Goal: Task Accomplishment & Management: Use online tool/utility

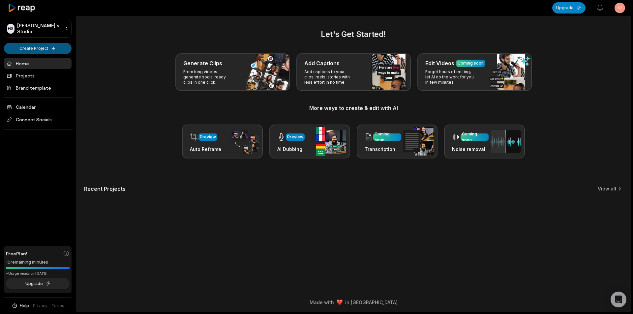
click at [39, 44] on html "HS [PERSON_NAME]'s Studio Create Project Home Projects Brand template Calendar …" at bounding box center [316, 157] width 633 height 314
click at [38, 60] on link "Create Clips" at bounding box center [38, 61] width 64 height 11
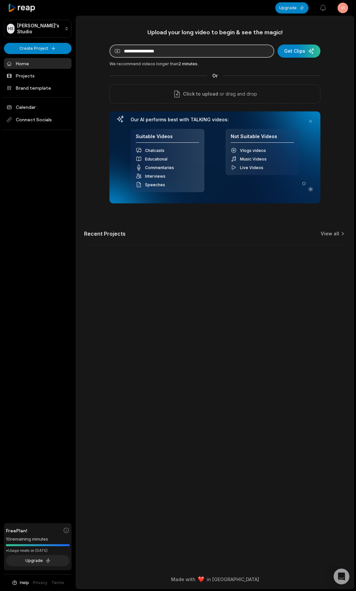
click at [174, 53] on input at bounding box center [192, 51] width 165 height 13
paste input "**********"
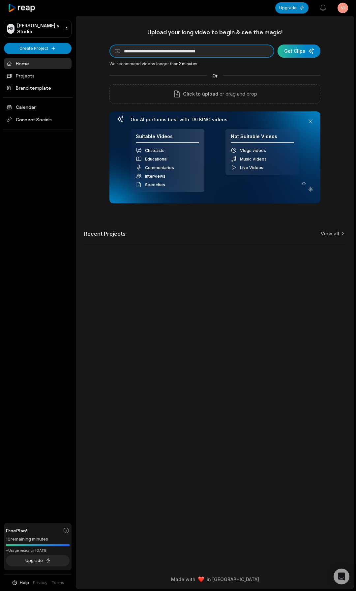
type input "**********"
click at [304, 53] on div "submit" at bounding box center [299, 51] width 43 height 13
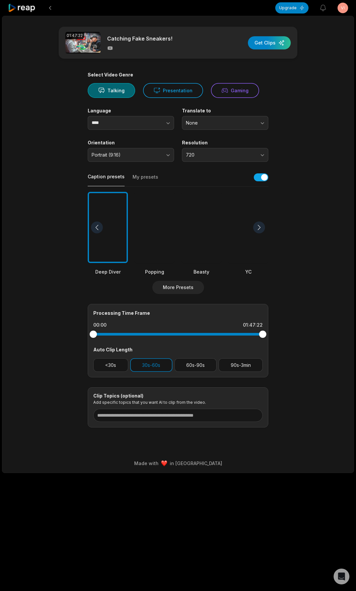
click at [166, 239] on div at bounding box center [155, 228] width 40 height 72
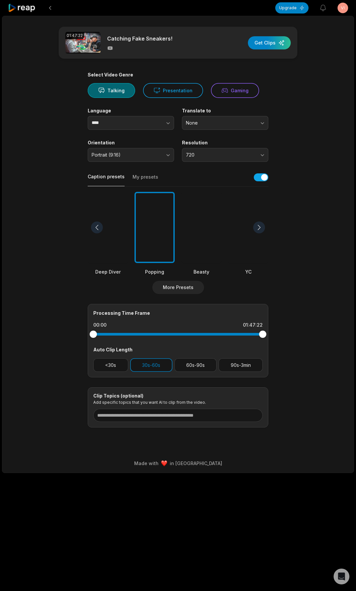
click at [193, 234] on div at bounding box center [201, 228] width 40 height 72
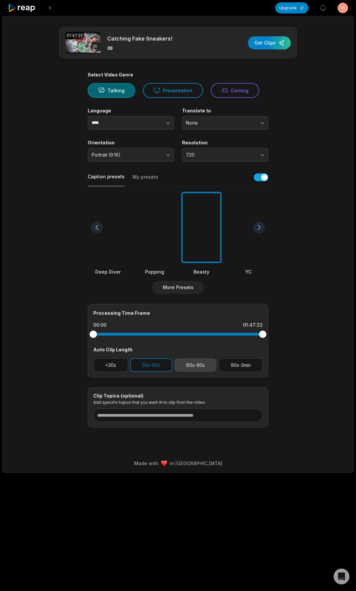
click at [185, 314] on button "60s-90s" at bounding box center [195, 366] width 43 height 14
click at [191, 153] on span "720" at bounding box center [220, 155] width 69 height 6
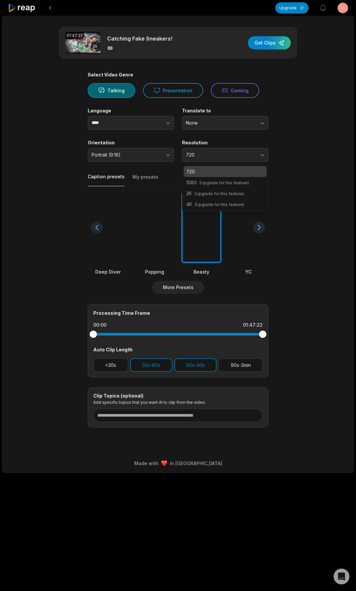
click at [194, 195] on p "2K (Upgrade for this feature)" at bounding box center [225, 193] width 78 height 7
click at [218, 195] on span "(Upgrade for this feature)" at bounding box center [219, 193] width 49 height 5
click at [215, 184] on span "(Upgrade for this feature)" at bounding box center [224, 182] width 49 height 5
click at [201, 154] on span "720" at bounding box center [220, 155] width 69 height 6
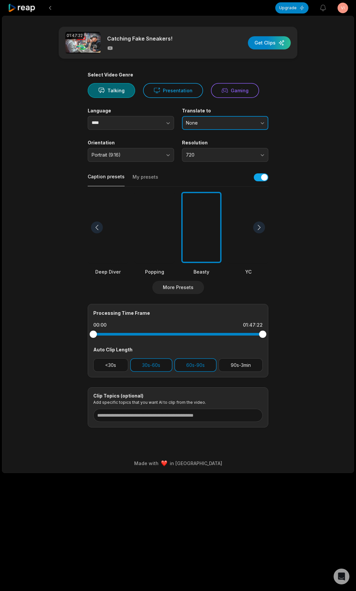
click at [205, 118] on button "None" at bounding box center [225, 123] width 86 height 14
click at [198, 150] on p "English" at bounding box center [225, 150] width 78 height 7
click at [124, 156] on span "Portrait (9:16)" at bounding box center [126, 155] width 69 height 6
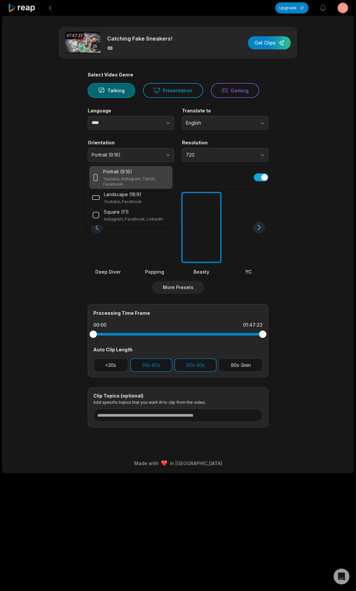
click at [43, 142] on main "01:47:22 Catching Fake Sneakers! Get Clips Select Video Genre Talking Presentat…" at bounding box center [177, 227] width 319 height 401
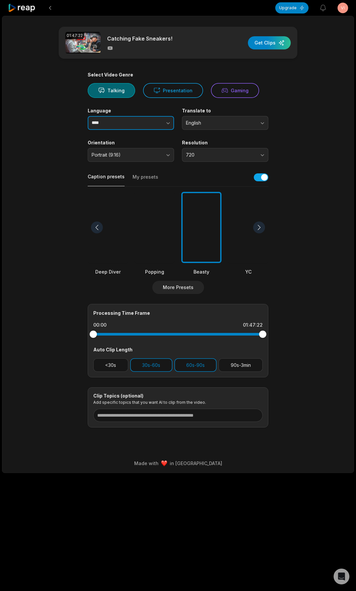
click at [108, 128] on input "****" at bounding box center [131, 123] width 86 height 14
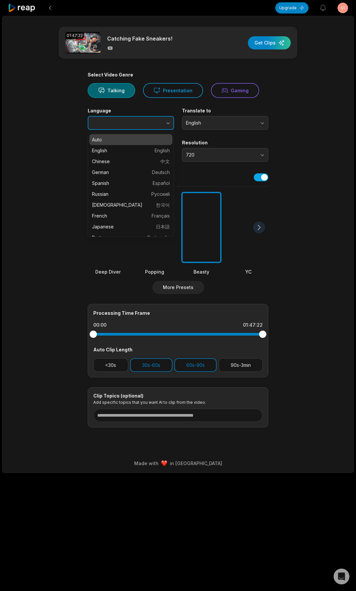
click at [165, 123] on icon "button" at bounding box center [168, 123] width 7 height 7
type input "*******"
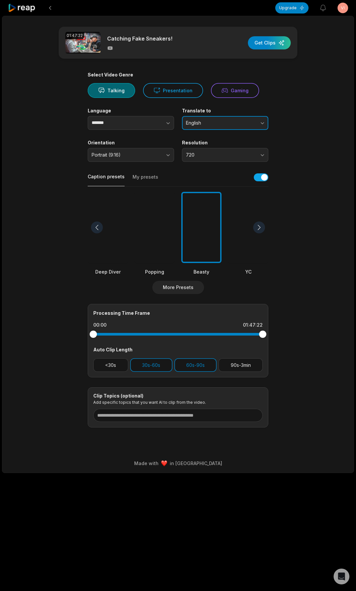
click at [213, 123] on span "English" at bounding box center [220, 123] width 69 height 6
click at [204, 141] on p "None" at bounding box center [225, 139] width 78 height 7
click at [194, 226] on div at bounding box center [201, 228] width 40 height 72
click at [193, 314] on button "60s-90s" at bounding box center [195, 366] width 43 height 14
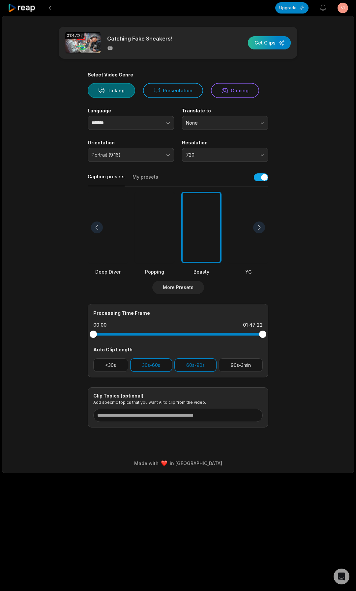
click at [258, 43] on div "button" at bounding box center [269, 42] width 43 height 13
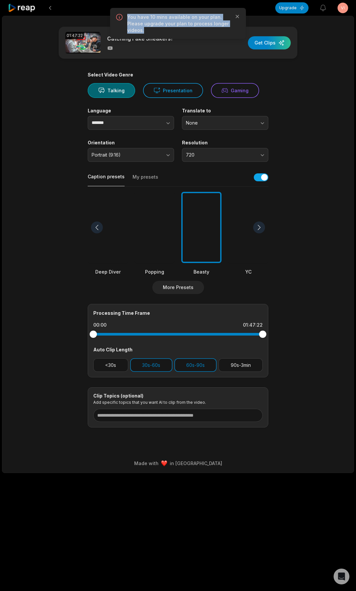
drag, startPoint x: 128, startPoint y: 17, endPoint x: 143, endPoint y: 34, distance: 22.4
click at [143, 34] on div "You have 10 mins available on your plan. Please upgrade your plan to process lo…" at bounding box center [178, 23] width 136 height 31
copy p "You have 10 mins available on your plan. Please upgrade your plan to process lo…"
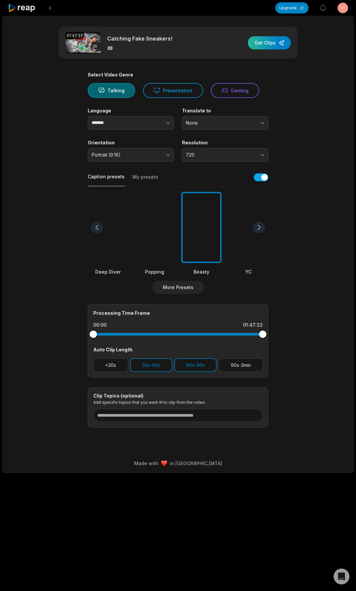
click at [264, 48] on div "button" at bounding box center [269, 42] width 43 height 13
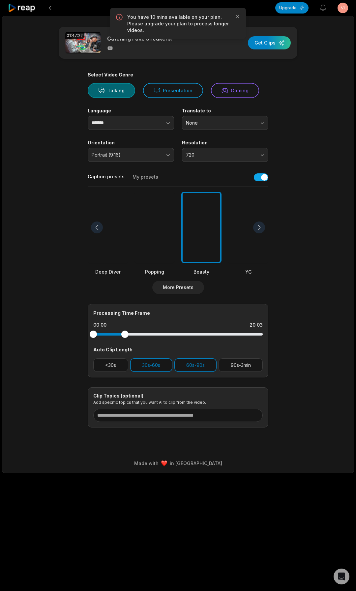
drag, startPoint x: 262, startPoint y: 334, endPoint x: 125, endPoint y: 340, distance: 136.7
click at [125, 314] on div at bounding box center [178, 335] width 170 height 12
click at [269, 49] on div "button" at bounding box center [269, 42] width 43 height 13
click at [235, 16] on icon "button" at bounding box center [237, 16] width 7 height 7
drag, startPoint x: 127, startPoint y: 331, endPoint x: 110, endPoint y: 333, distance: 16.2
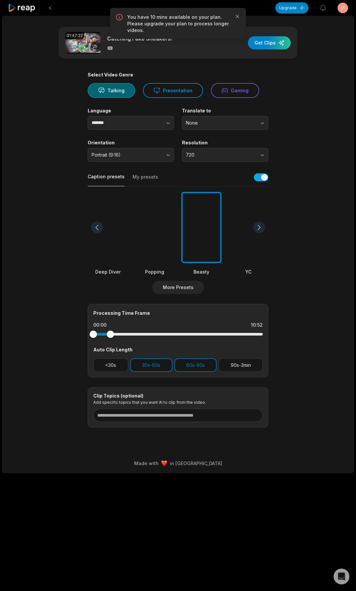
click at [110, 314] on div at bounding box center [110, 334] width 7 height 7
click at [267, 44] on div "button" at bounding box center [269, 42] width 43 height 13
click at [238, 16] on icon "button" at bounding box center [237, 16] width 3 height 3
click at [108, 314] on div at bounding box center [108, 334] width 7 height 7
click at [258, 43] on div "button" at bounding box center [269, 42] width 43 height 13
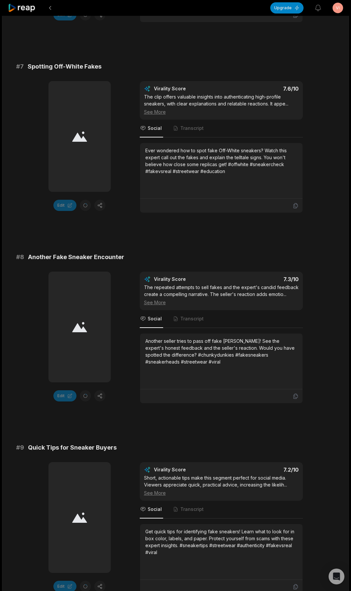
scroll to position [1473, 0]
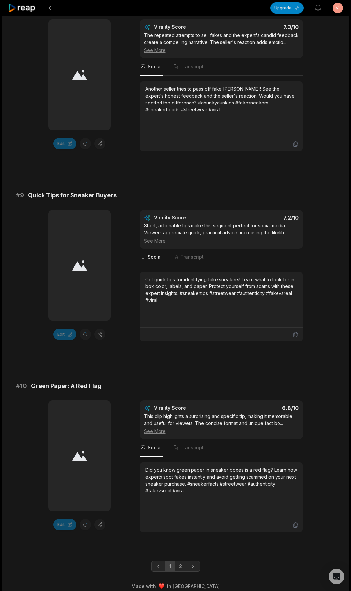
click at [78, 260] on icon at bounding box center [79, 265] width 15 height 11
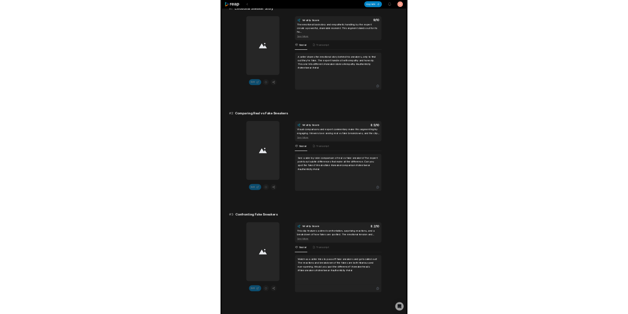
scroll to position [0, 0]
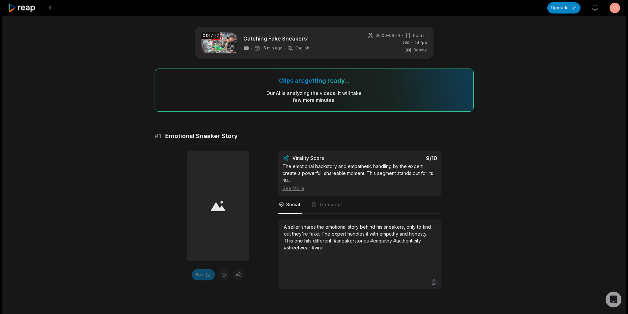
click at [231, 207] on div at bounding box center [218, 206] width 62 height 111
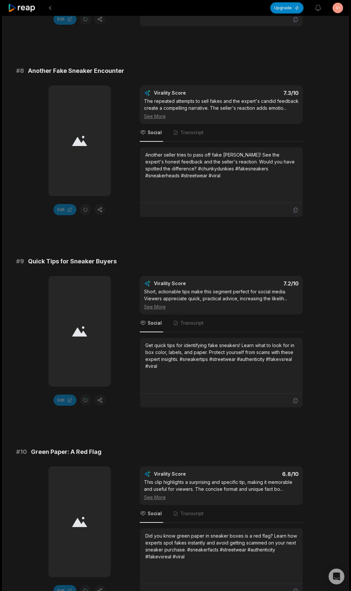
scroll to position [1473, 0]
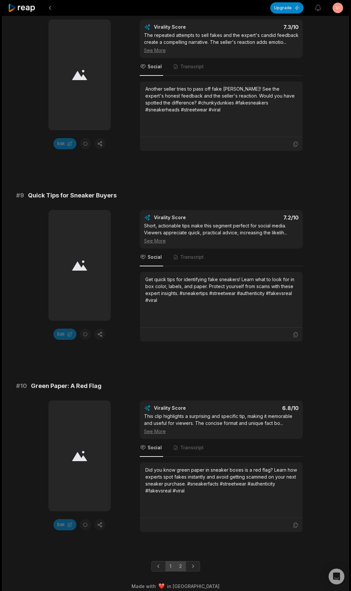
click at [181, 314] on link "2" at bounding box center [180, 566] width 11 height 11
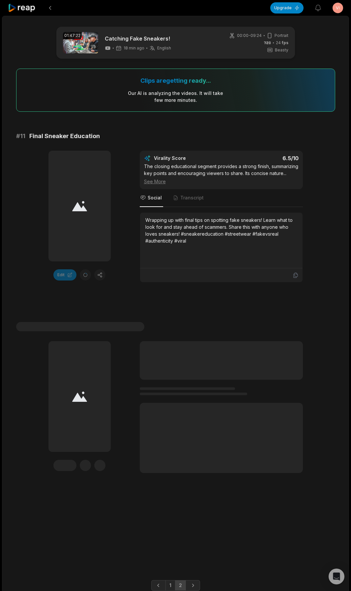
scroll to position [26, 0]
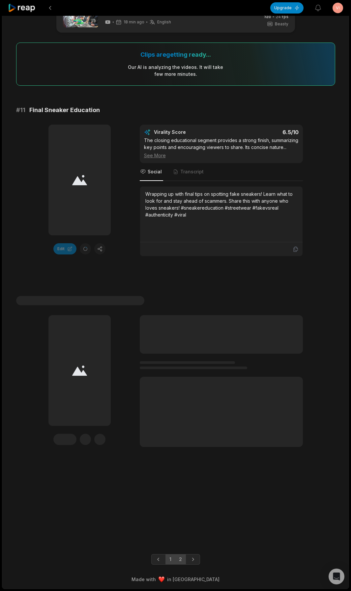
click at [168, 314] on link "1" at bounding box center [171, 559] width 10 height 11
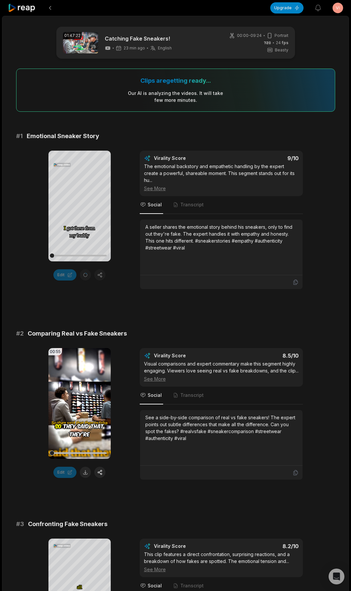
scroll to position [99, 0]
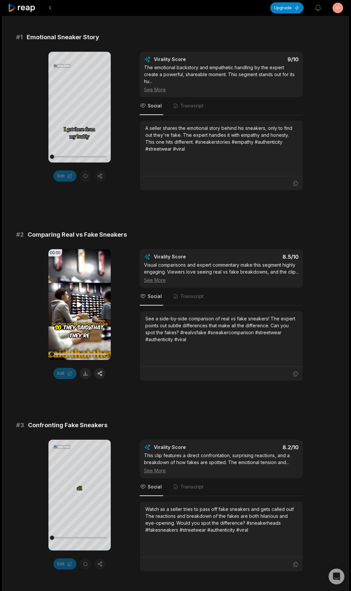
click at [77, 280] on video "Your browser does not support mp4 format." at bounding box center [79, 304] width 62 height 111
click at [80, 301] on icon at bounding box center [80, 305] width 8 height 8
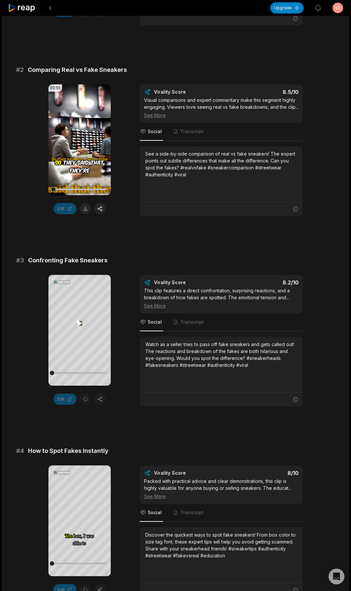
scroll to position [66, 0]
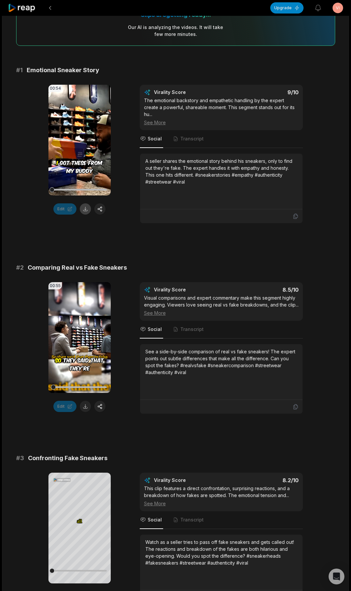
click at [88, 208] on button at bounding box center [85, 209] width 11 height 11
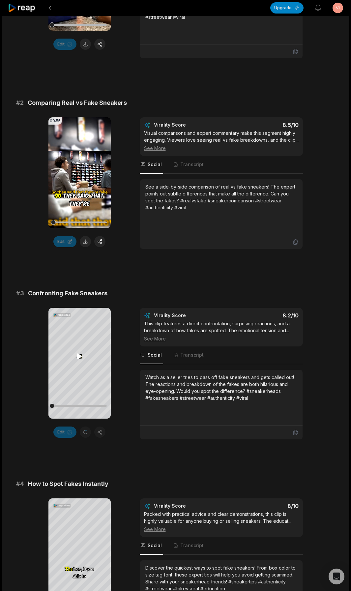
scroll to position [33, 0]
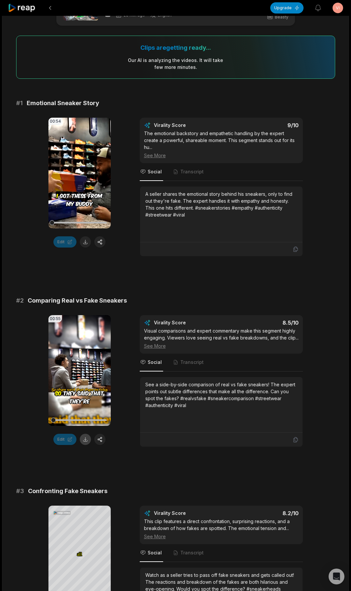
click at [84, 314] on button at bounding box center [85, 439] width 11 height 11
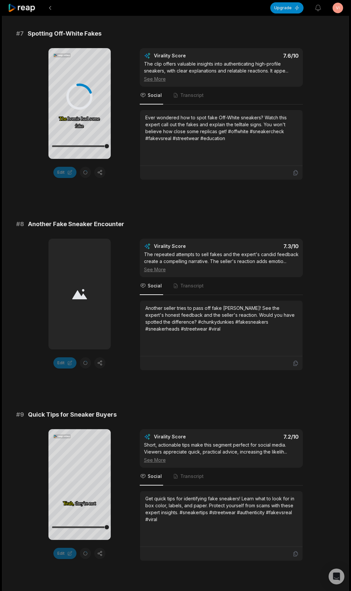
scroll to position [1473, 0]
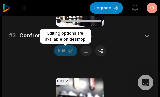
scroll to position [420, 0]
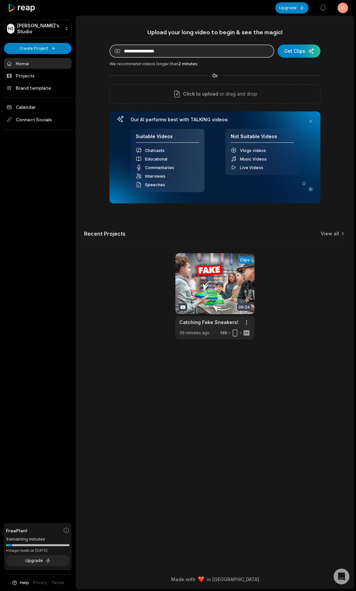
click at [145, 53] on input at bounding box center [192, 51] width 165 height 13
paste input "**********"
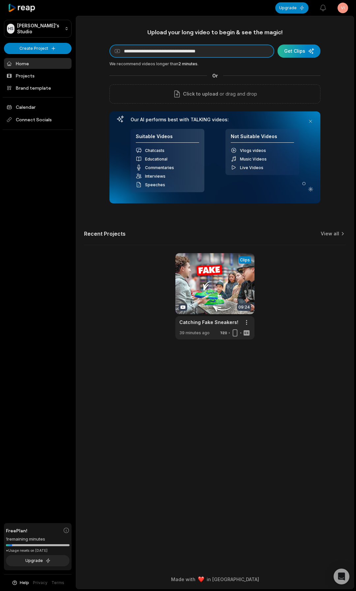
type input "**********"
click at [309, 52] on div "submit" at bounding box center [299, 51] width 43 height 13
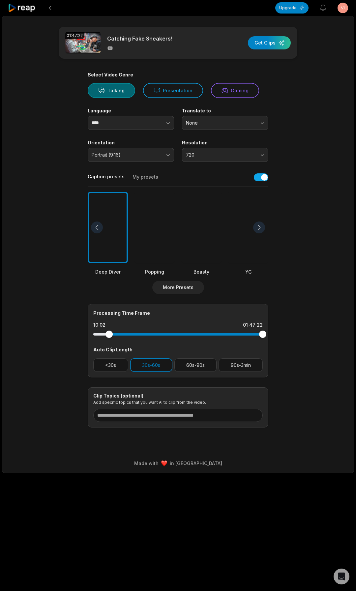
drag, startPoint x: 95, startPoint y: 337, endPoint x: 109, endPoint y: 338, distance: 13.9
click at [109, 338] on div at bounding box center [109, 334] width 7 height 7
drag, startPoint x: 262, startPoint y: 334, endPoint x: 125, endPoint y: 337, distance: 137.6
click at [125, 337] on div at bounding box center [124, 334] width 7 height 7
click at [191, 367] on button "60s-90s" at bounding box center [195, 366] width 43 height 14
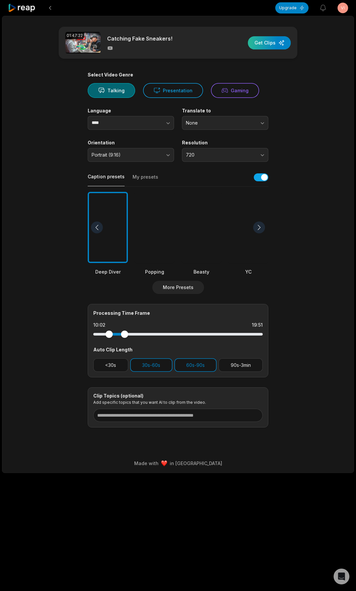
click at [265, 41] on div "button" at bounding box center [269, 42] width 43 height 13
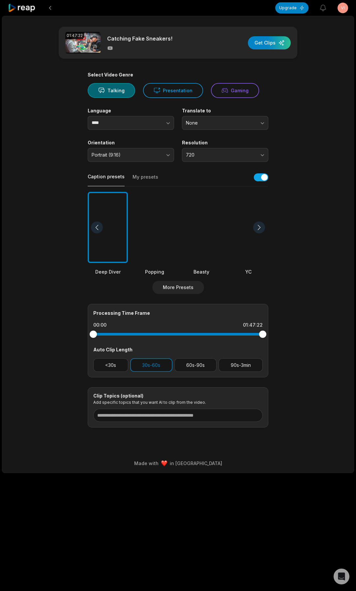
click at [198, 218] on div at bounding box center [201, 228] width 40 height 72
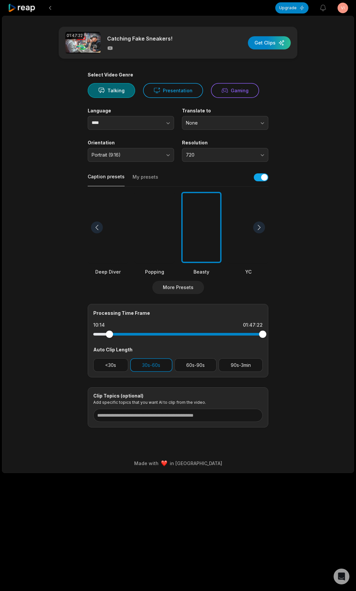
drag, startPoint x: 93, startPoint y: 334, endPoint x: 110, endPoint y: 339, distance: 17.4
click at [110, 339] on div at bounding box center [178, 335] width 170 height 12
drag, startPoint x: 263, startPoint y: 335, endPoint x: 125, endPoint y: 342, distance: 138.7
click at [125, 342] on div "Processing Time Frame 10:14 19:51 Auto Clip Length <30s 30s-60s 60s-90s 90s-3min" at bounding box center [178, 341] width 181 height 74
click at [187, 365] on button "60s-90s" at bounding box center [195, 366] width 43 height 14
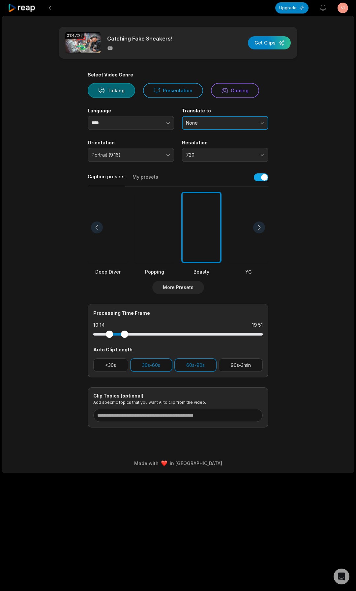
click at [227, 124] on span "None" at bounding box center [220, 123] width 69 height 6
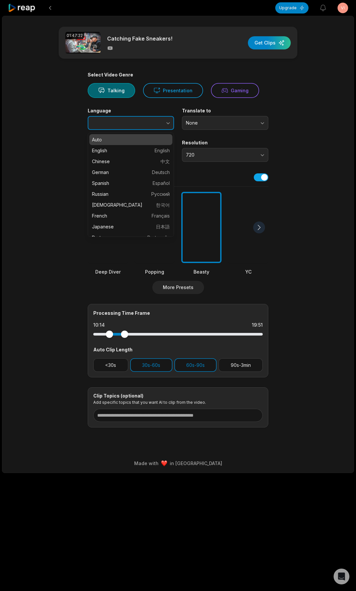
click at [143, 124] on button "button" at bounding box center [156, 123] width 38 height 14
type input "*******"
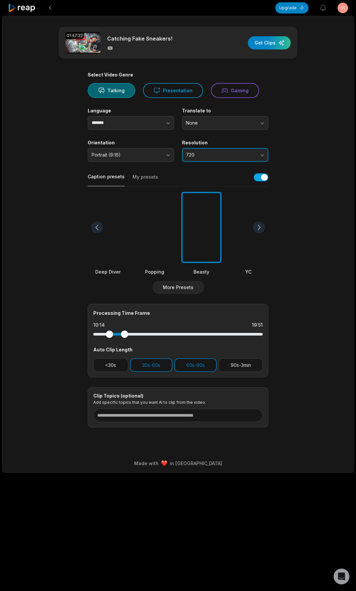
click at [221, 152] on span "720" at bounding box center [220, 155] width 69 height 6
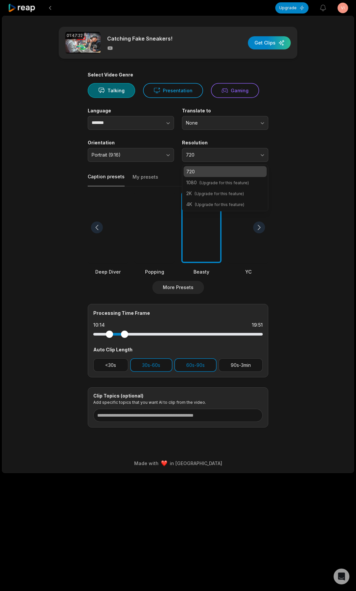
click at [215, 177] on div "1080 (Upgrade for this feature)" at bounding box center [225, 182] width 83 height 11
click at [215, 181] on span "(Upgrade for this feature)" at bounding box center [224, 182] width 49 height 5
click at [276, 108] on main "01:47:22 Catching Fake Sneakers! Get Clips Select Video Genre Talking Presentat…" at bounding box center [177, 227] width 319 height 401
click at [270, 47] on div "button" at bounding box center [269, 42] width 43 height 13
click at [15, 9] on icon at bounding box center [22, 8] width 28 height 9
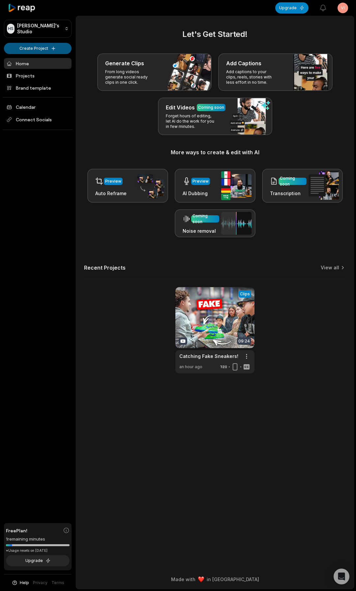
click at [37, 47] on html "HS Hrtyrty's Studio Create Project Home Projects Brand template Calendar Connec…" at bounding box center [178, 295] width 356 height 591
click at [36, 61] on link "Create Clips" at bounding box center [38, 61] width 64 height 11
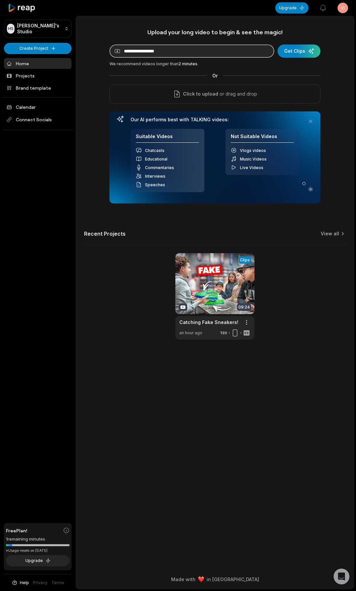
click at [183, 45] on input at bounding box center [192, 51] width 165 height 13
paste input "**********"
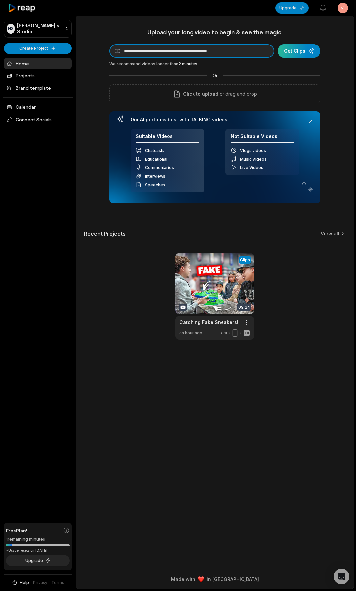
type input "**********"
click at [303, 49] on div "submit" at bounding box center [299, 51] width 43 height 13
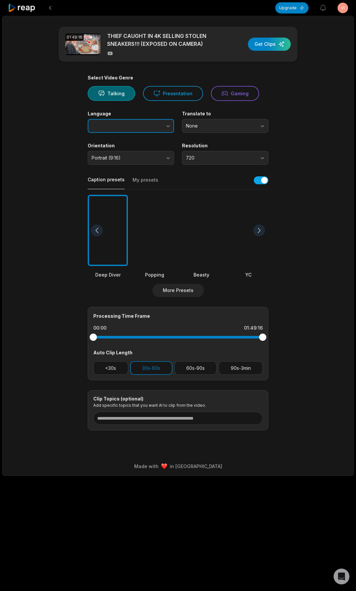
click at [140, 124] on button "button" at bounding box center [156, 126] width 38 height 14
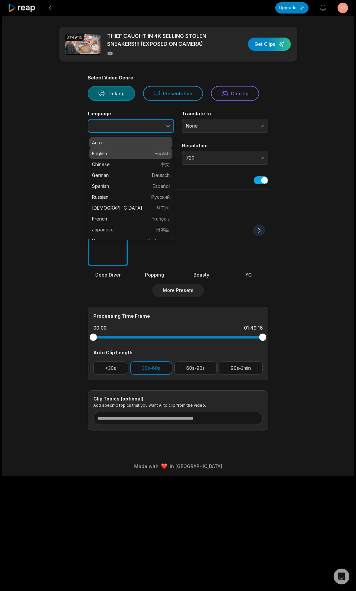
type input "*******"
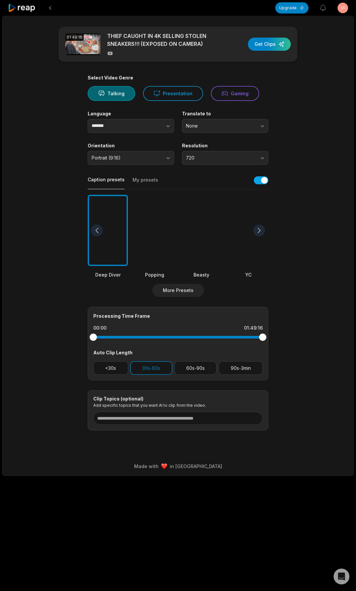
click at [195, 223] on div at bounding box center [201, 231] width 40 height 72
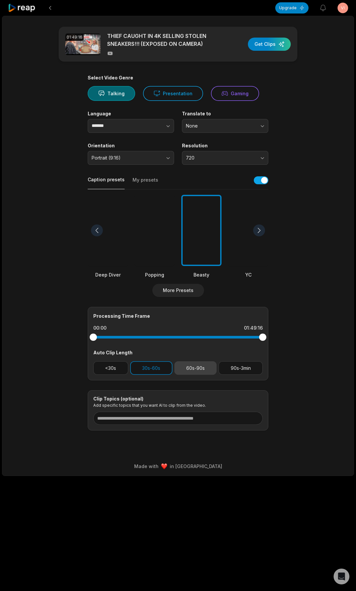
click at [197, 367] on button "60s-90s" at bounding box center [195, 368] width 43 height 14
click at [258, 44] on div "button" at bounding box center [269, 44] width 43 height 13
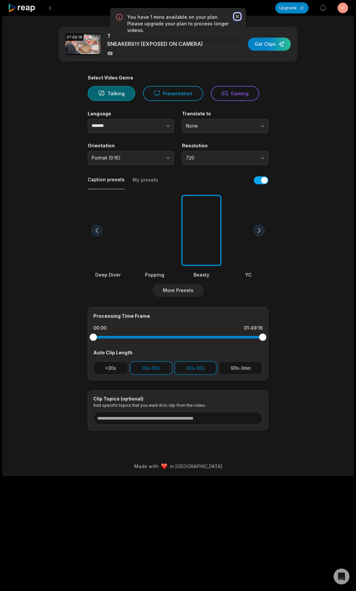
click at [235, 17] on icon "button" at bounding box center [237, 16] width 7 height 7
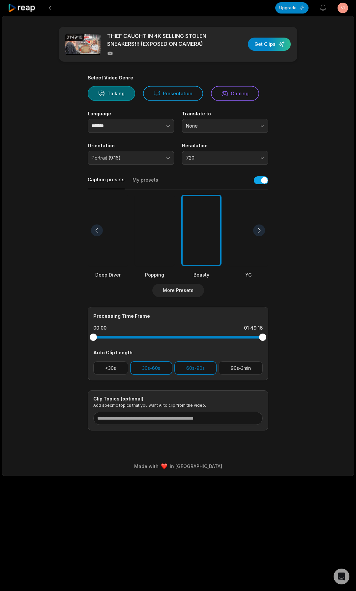
click at [129, 316] on div "Processing Time Frame" at bounding box center [178, 316] width 170 height 7
copy div "Processing Time Frame"
click at [100, 338] on div at bounding box center [178, 337] width 170 height 3
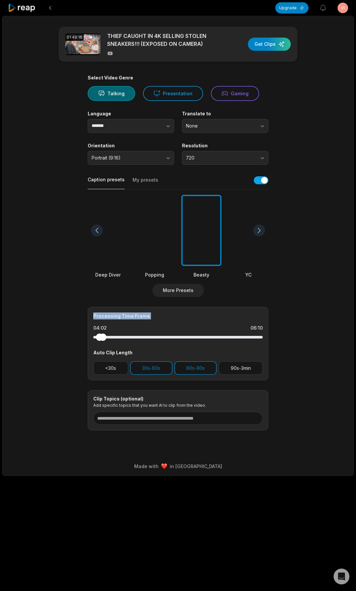
drag, startPoint x: 265, startPoint y: 340, endPoint x: 73, endPoint y: 336, distance: 192.0
click at [66, 339] on main "01:49:16 THIEF CAUGHT IN 4K SELLING STOLEN SNEAKERS!!! (EXPOSED ON CAMERA) Get …" at bounding box center [177, 229] width 319 height 404
drag, startPoint x: 98, startPoint y: 337, endPoint x: 72, endPoint y: 339, distance: 25.5
click at [72, 339] on main "01:49:16 THIEF CAUGHT IN 4K SELLING STOLEN SNEAKERS!!! (EXPOSED ON CAMERA) Get …" at bounding box center [177, 229] width 319 height 404
drag, startPoint x: 105, startPoint y: 339, endPoint x: 66, endPoint y: 338, distance: 38.9
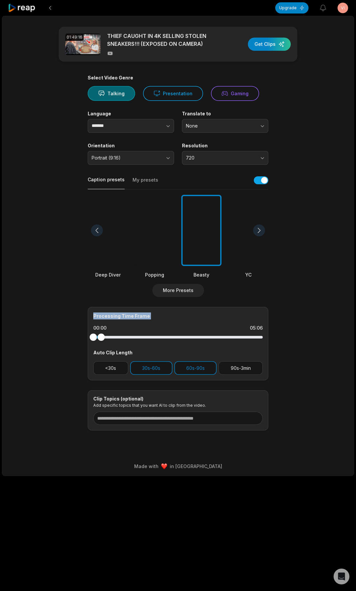
click at [66, 338] on main "01:49:16 THIEF CAUGHT IN 4K SELLING STOLEN SNEAKERS!!! (EXPOSED ON CAMERA) Get …" at bounding box center [177, 229] width 319 height 404
click at [260, 48] on div "button" at bounding box center [269, 44] width 43 height 13
click at [202, 364] on button "60s-90s" at bounding box center [195, 368] width 43 height 14
click at [267, 43] on div "button" at bounding box center [269, 44] width 43 height 13
click at [344, 9] on html "Upgrade View notifications Open user menu 01:49:16 THIEF CAUGHT IN 4K SELLING S…" at bounding box center [178, 295] width 356 height 591
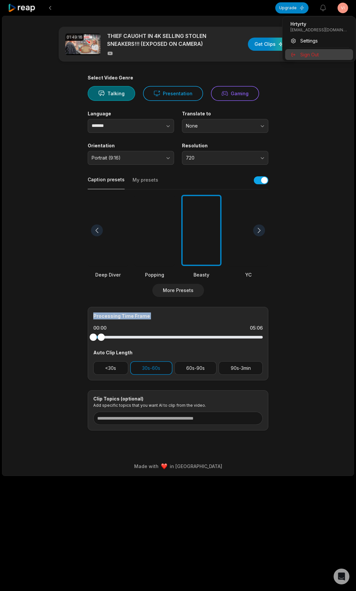
click at [309, 55] on span "Sign Out" at bounding box center [309, 54] width 18 height 7
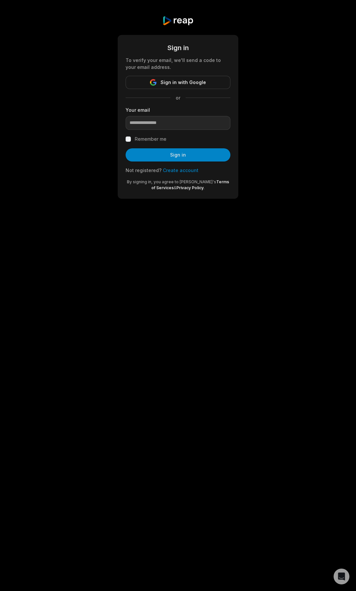
click at [167, 168] on link "Create account" at bounding box center [181, 171] width 36 height 6
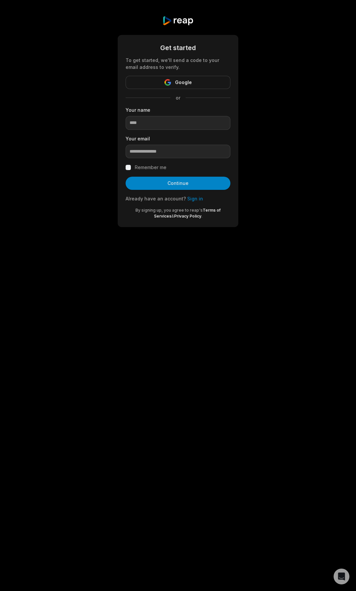
click at [167, 169] on div "Remember me" at bounding box center [178, 168] width 105 height 8
click at [139, 125] on input at bounding box center [178, 123] width 105 height 14
type input "*******"
click at [139, 148] on input "email" at bounding box center [178, 152] width 105 height 14
paste input "**********"
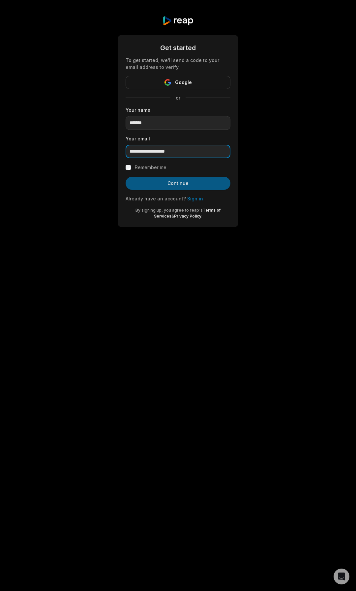
type input "**********"
click at [145, 186] on button "Continue" at bounding box center [178, 183] width 105 height 13
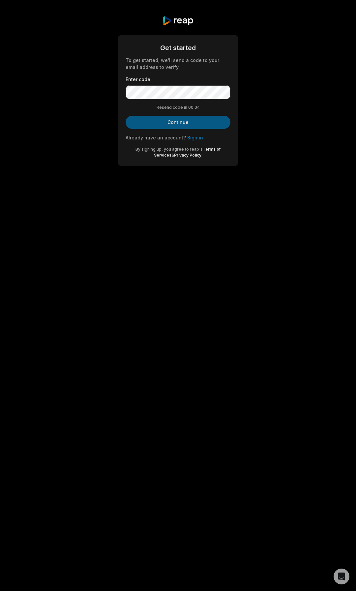
click at [153, 127] on button "Continue" at bounding box center [178, 122] width 105 height 13
